Goal: Task Accomplishment & Management: Use online tool/utility

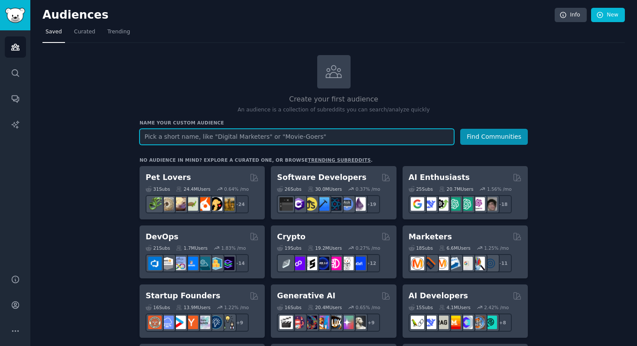
paste input "[URL][DOMAIN_NAME]"
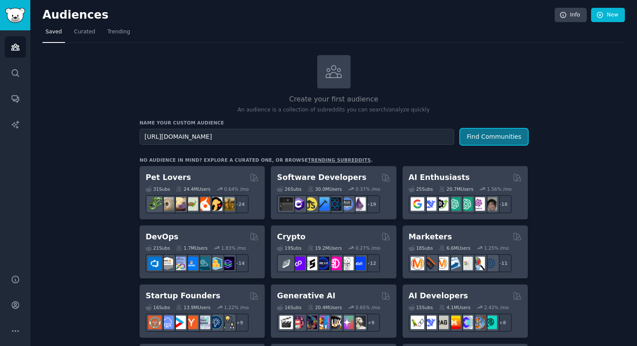
click at [477, 130] on button "Find Communities" at bounding box center [494, 137] width 68 height 16
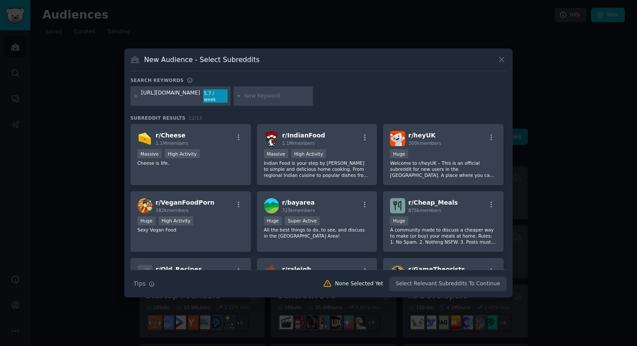
click at [280, 99] on input "text" at bounding box center [277, 96] width 66 height 8
click at [498, 62] on icon at bounding box center [501, 59] width 9 height 9
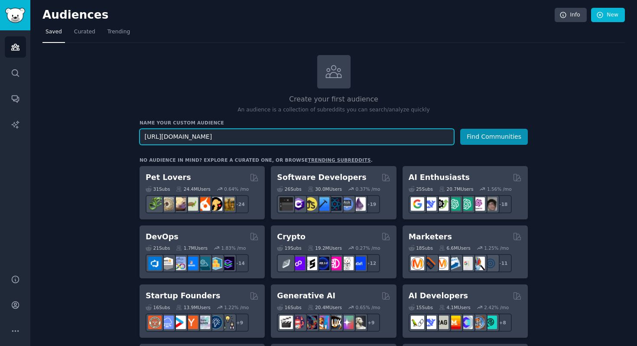
click at [308, 137] on input "[URL][DOMAIN_NAME]" at bounding box center [296, 137] width 314 height 16
type input "food"
click at [460, 129] on button "Find Communities" at bounding box center [494, 137] width 68 height 16
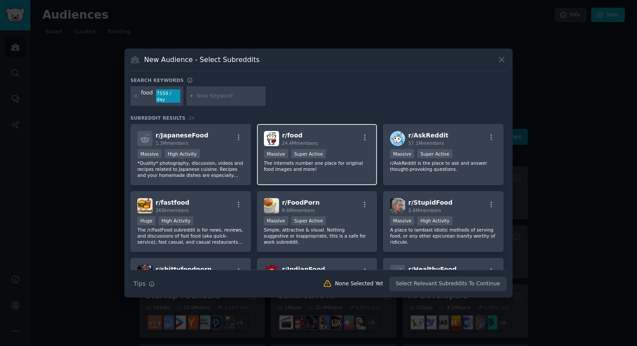
click at [335, 132] on div "r/ food 24.4M members" at bounding box center [317, 138] width 107 height 15
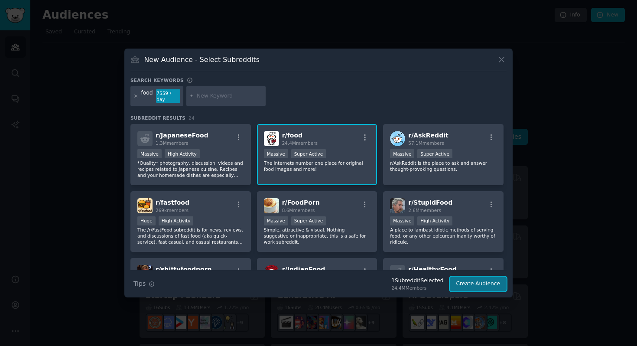
click at [485, 290] on button "Create Audience" at bounding box center [478, 283] width 57 height 15
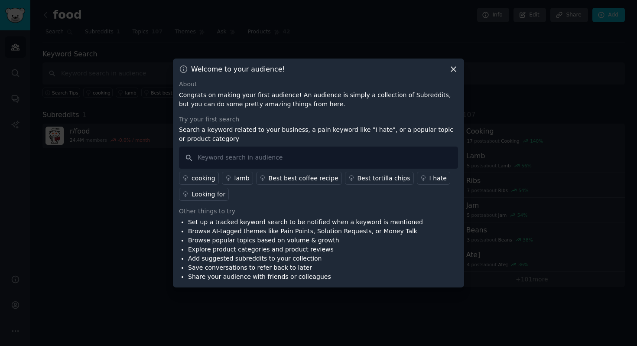
click at [204, 181] on div "cooking" at bounding box center [203, 178] width 24 height 9
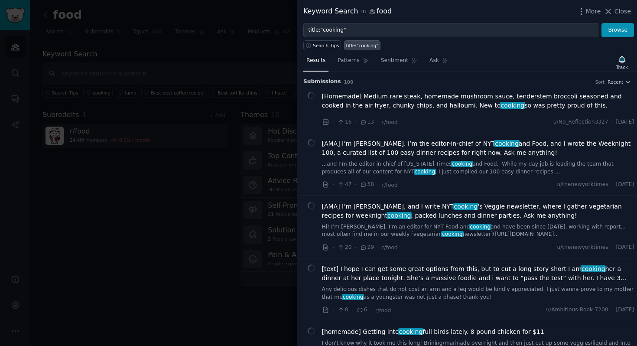
click at [226, 222] on div at bounding box center [318, 173] width 637 height 346
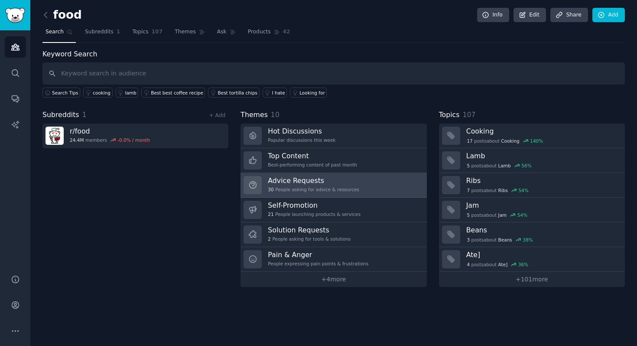
click at [336, 186] on div "30 People asking for advice & resources" at bounding box center [313, 189] width 91 height 6
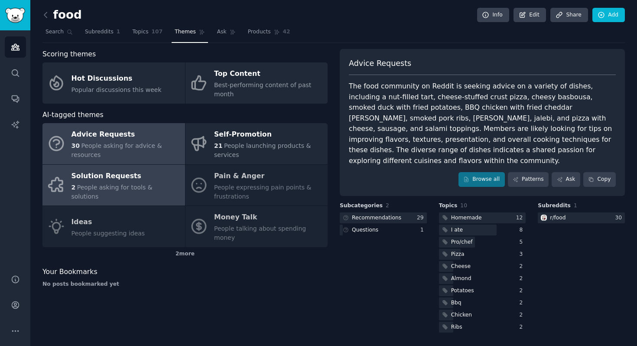
click at [113, 181] on div "Solution Requests" at bounding box center [125, 176] width 109 height 14
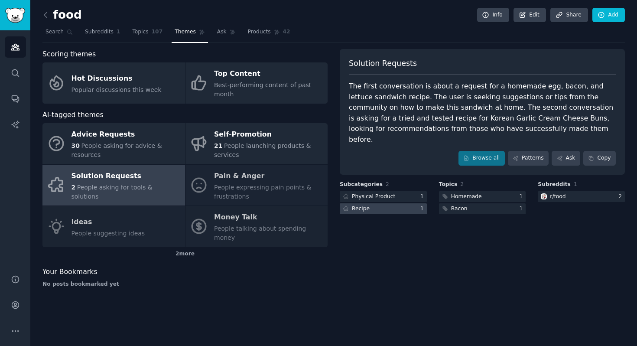
click at [394, 203] on div at bounding box center [383, 208] width 87 height 11
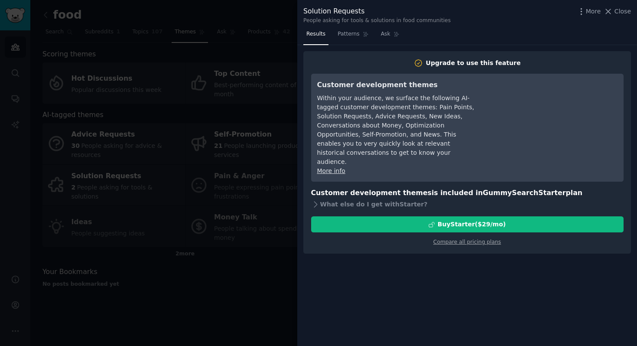
click at [237, 247] on div at bounding box center [318, 173] width 637 height 346
